Goal: Use online tool/utility

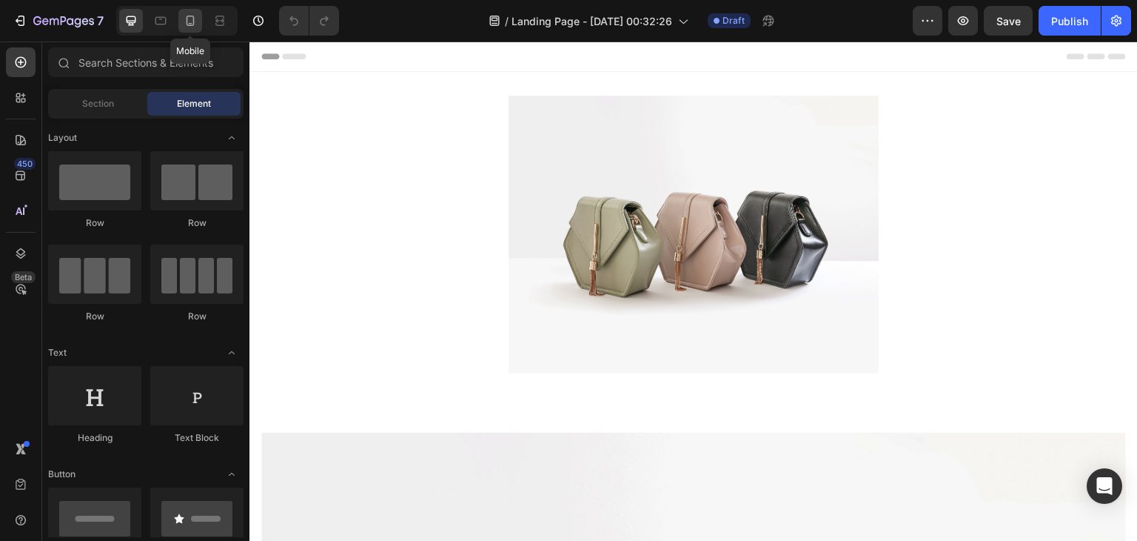
click at [185, 26] on icon at bounding box center [190, 20] width 15 height 15
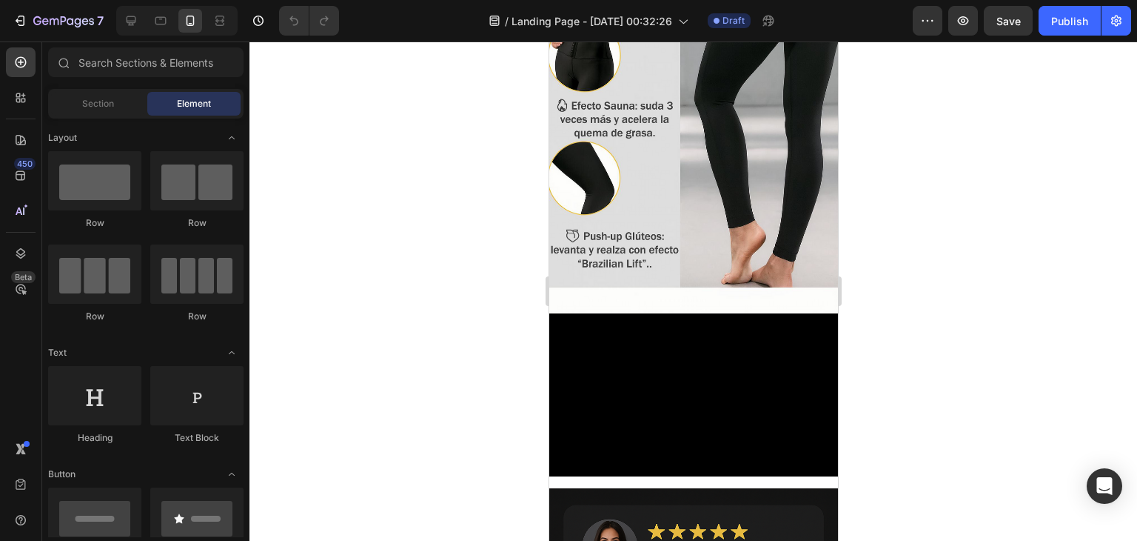
scroll to position [997, 0]
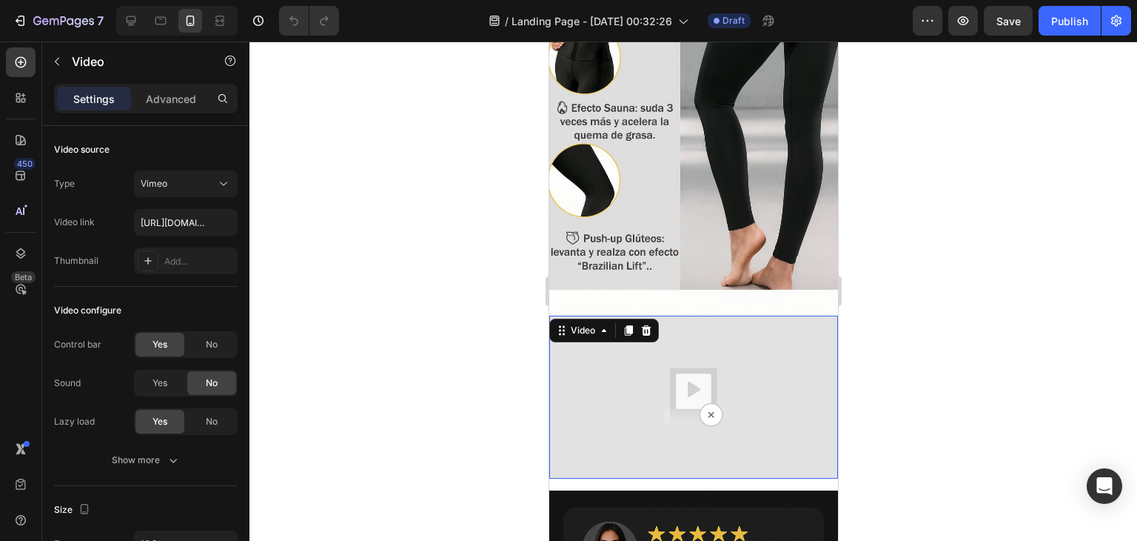
click at [641, 356] on img at bounding box center [693, 396] width 289 height 162
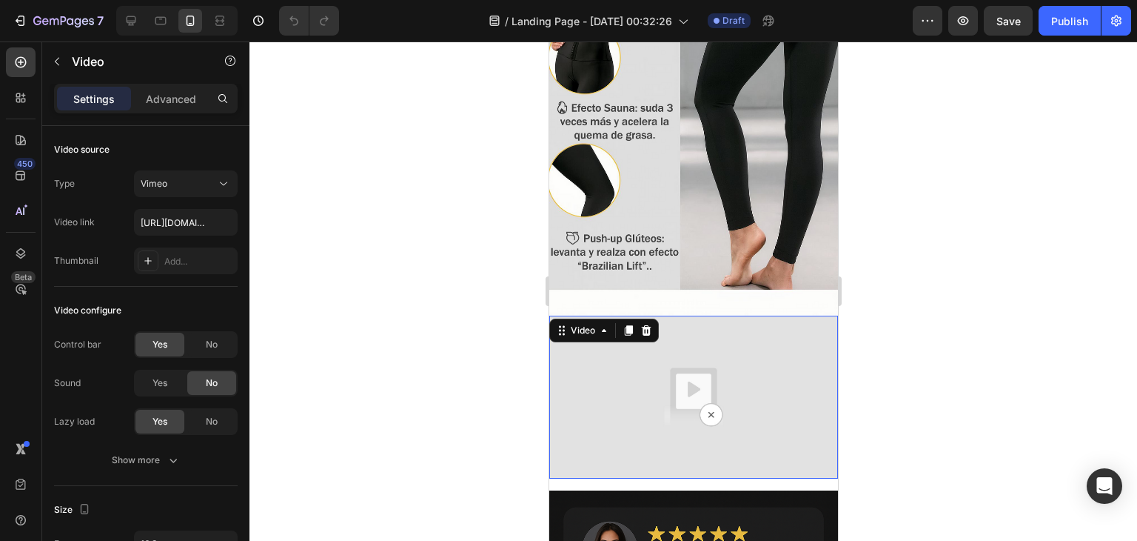
click at [641, 356] on img at bounding box center [693, 396] width 289 height 162
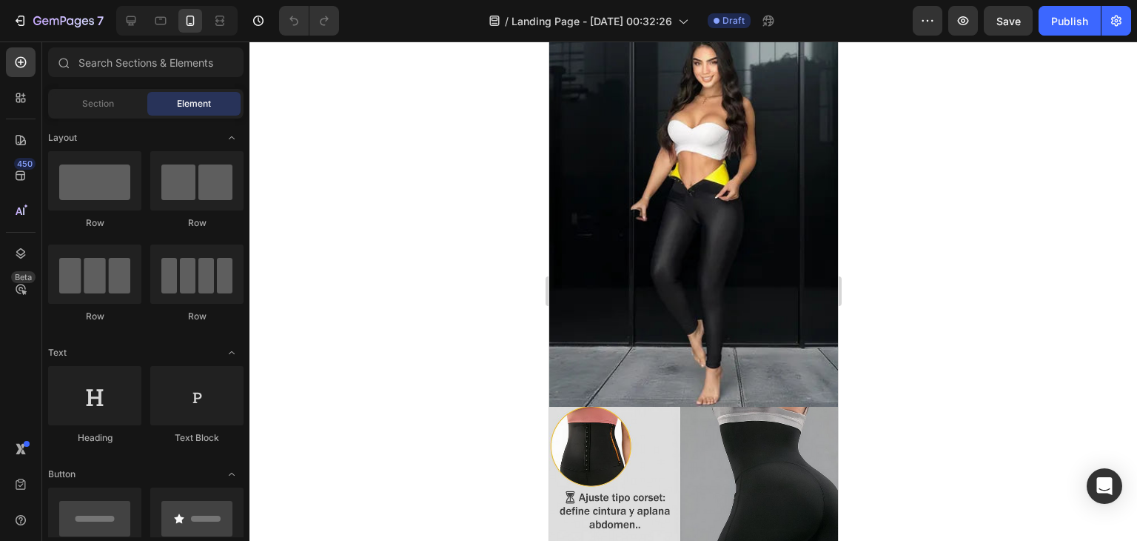
scroll to position [0, 0]
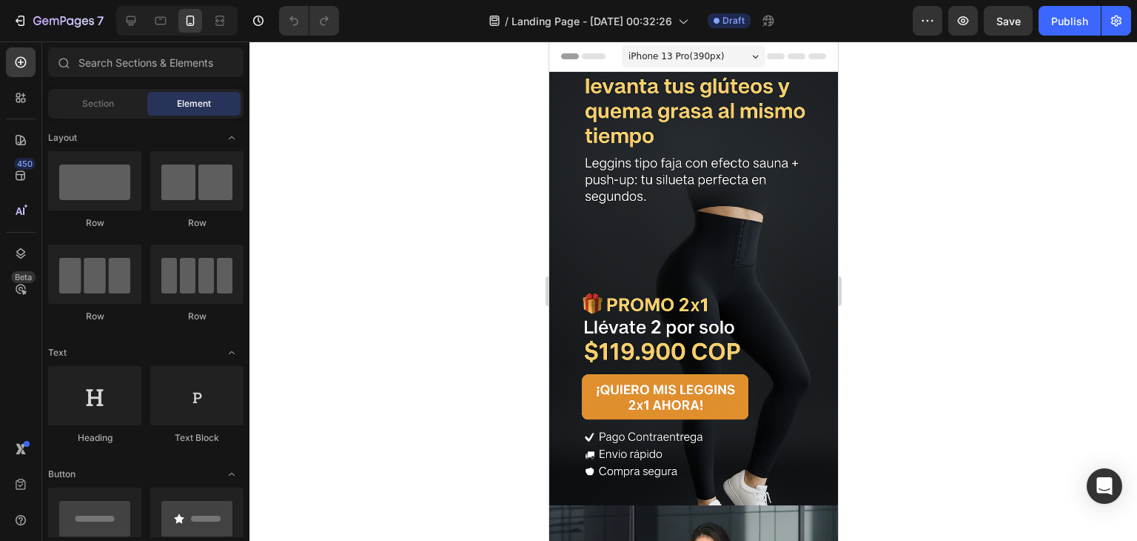
drag, startPoint x: 832, startPoint y: 295, endPoint x: 1363, endPoint y: 61, distance: 580.9
drag, startPoint x: 827, startPoint y: 178, endPoint x: 1357, endPoint y: 81, distance: 539.1
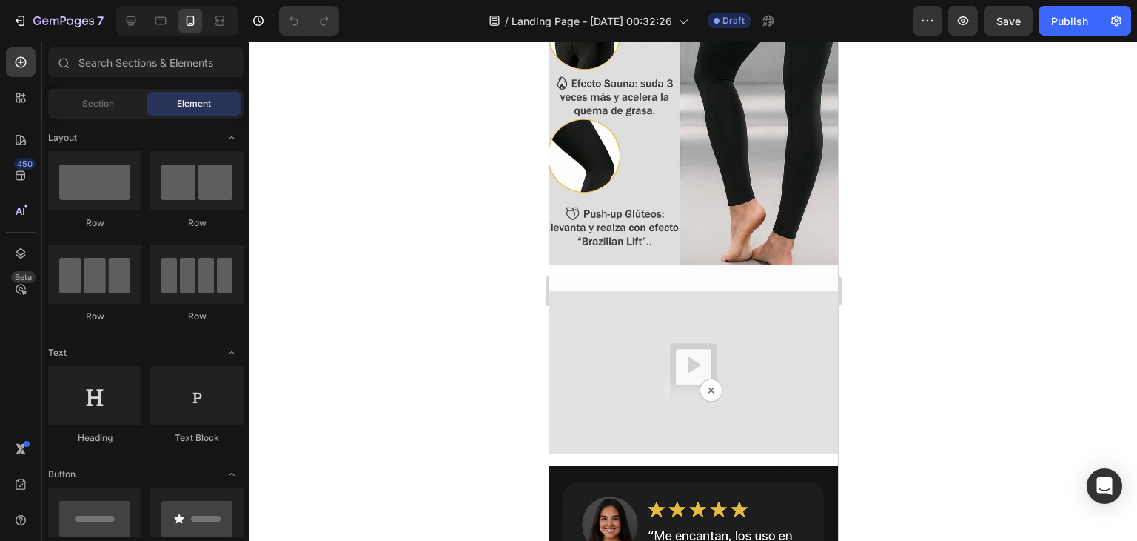
scroll to position [1148, 0]
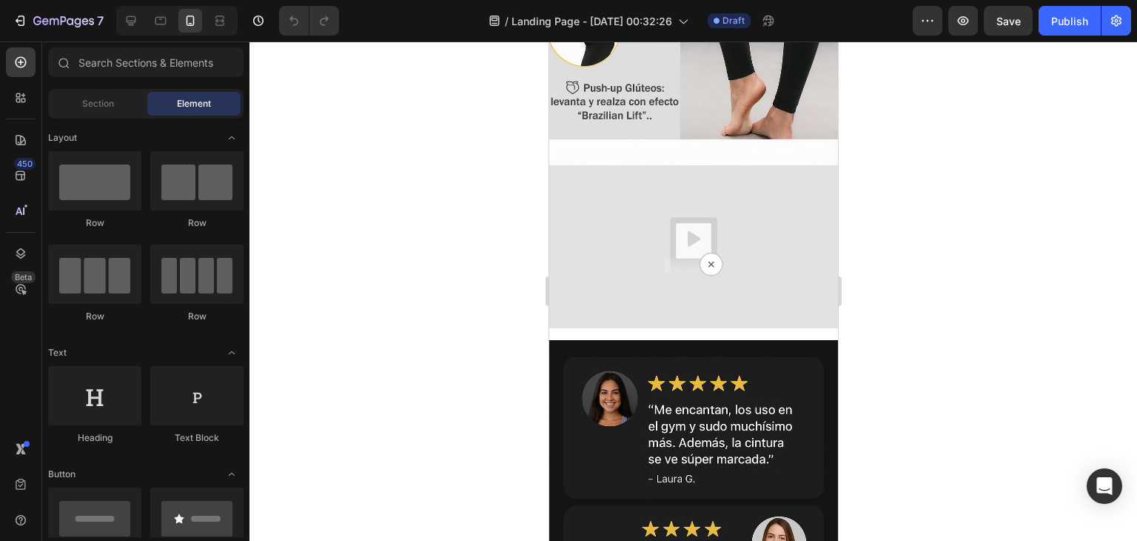
drag, startPoint x: 835, startPoint y: 121, endPoint x: 1421, endPoint y: 435, distance: 665.6
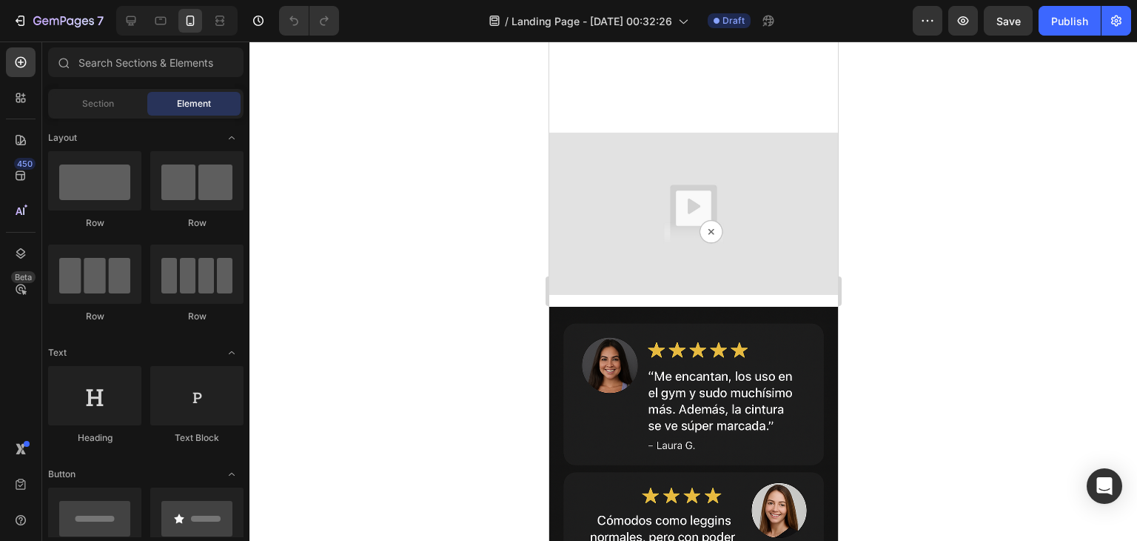
scroll to position [1500, 0]
